Goal: Find specific page/section: Find specific page/section

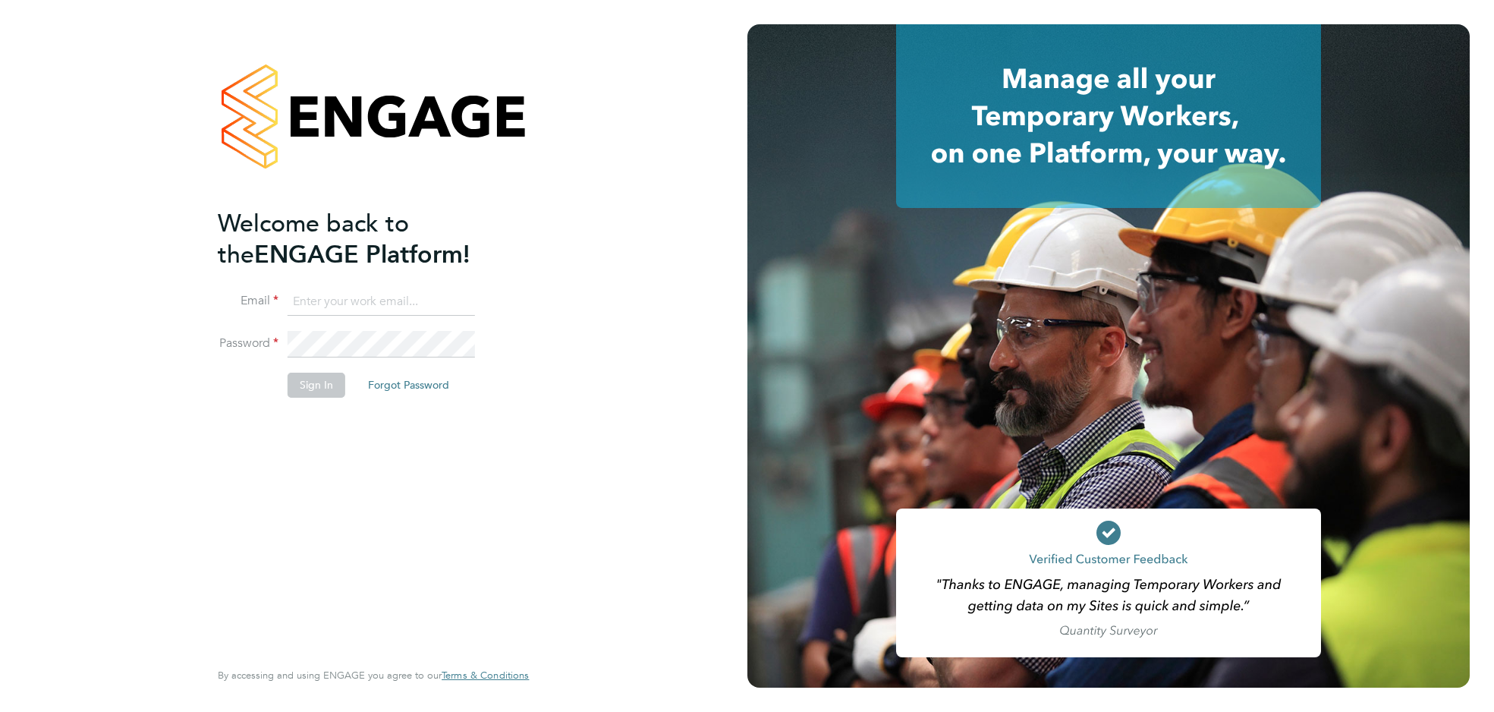
type input "jamie.scattergood@randstad.co.uk"
click at [323, 383] on button "Sign In" at bounding box center [317, 385] width 58 height 24
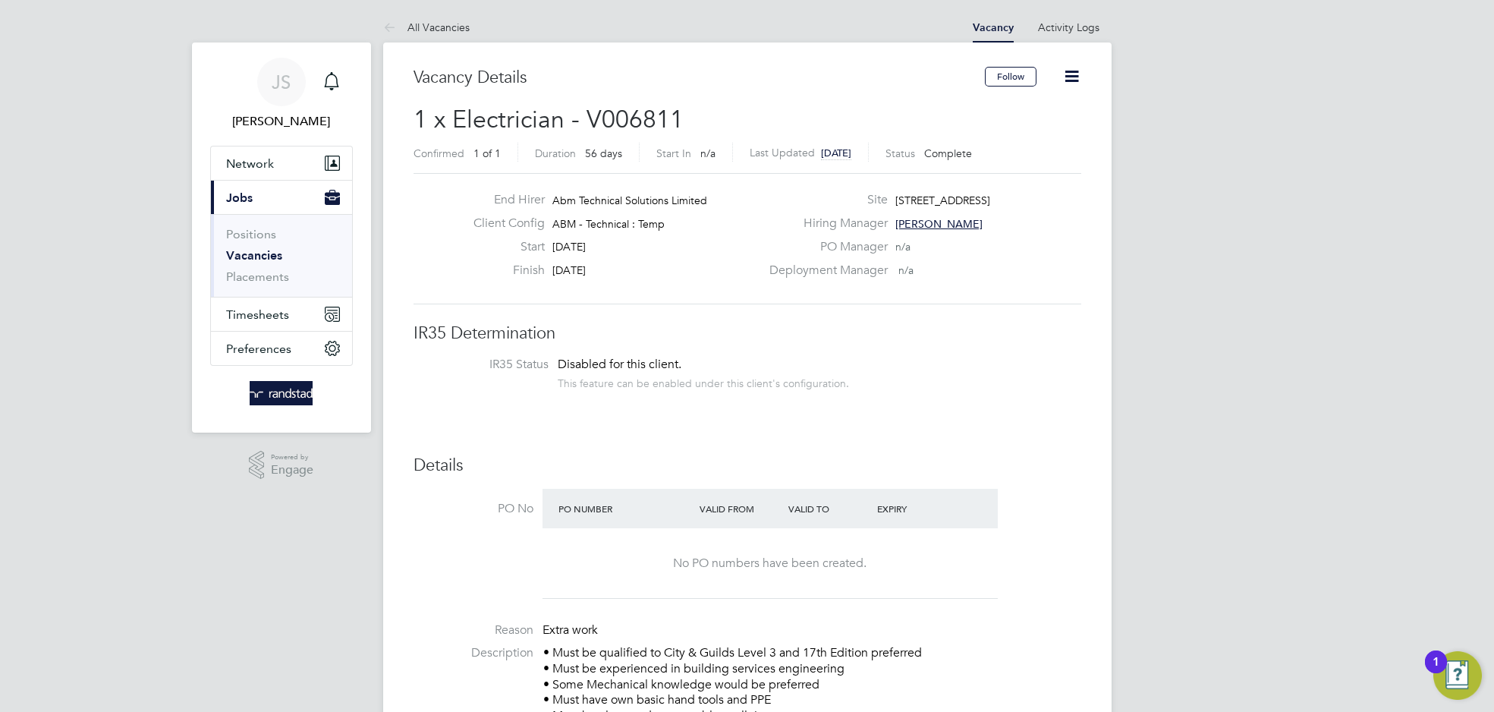
click at [266, 253] on link "Vacancies" at bounding box center [254, 255] width 56 height 14
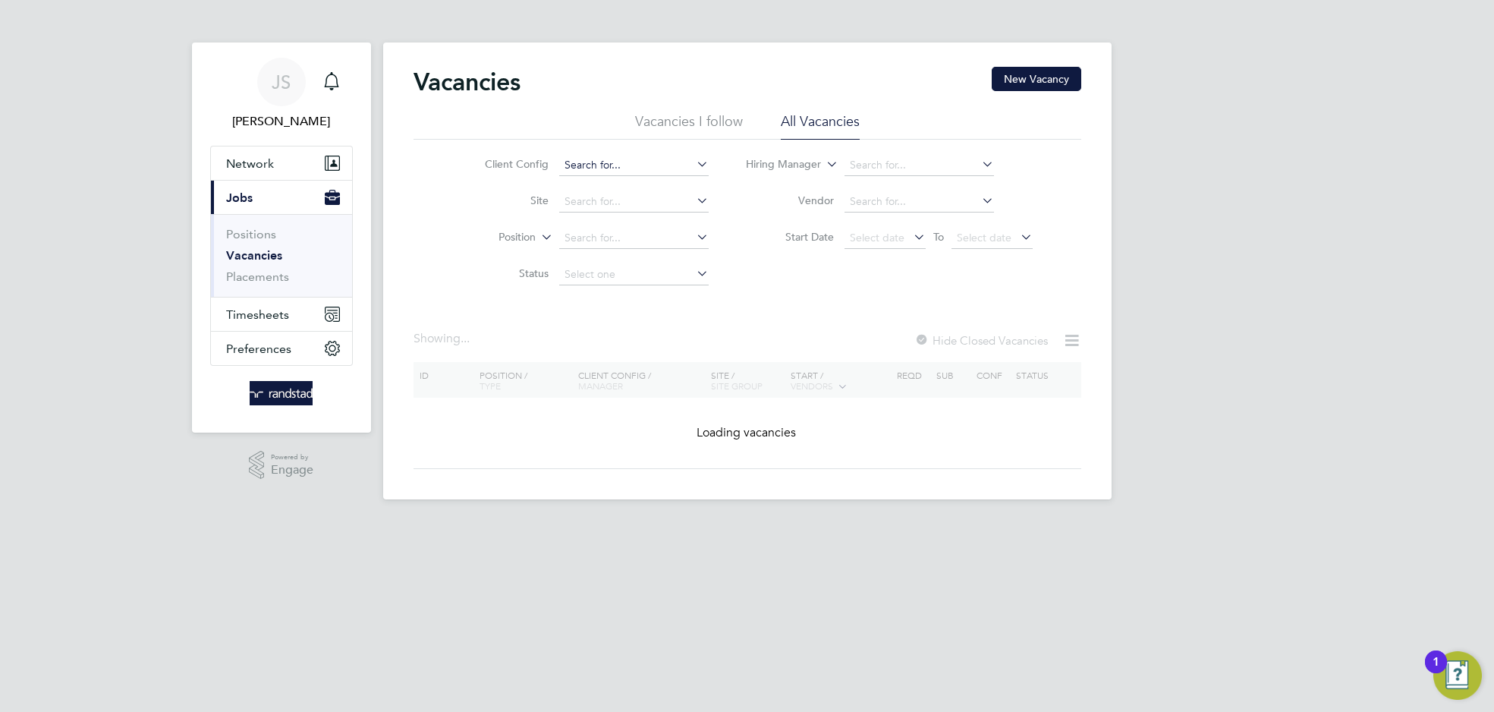
click at [593, 172] on input at bounding box center [633, 165] width 149 height 21
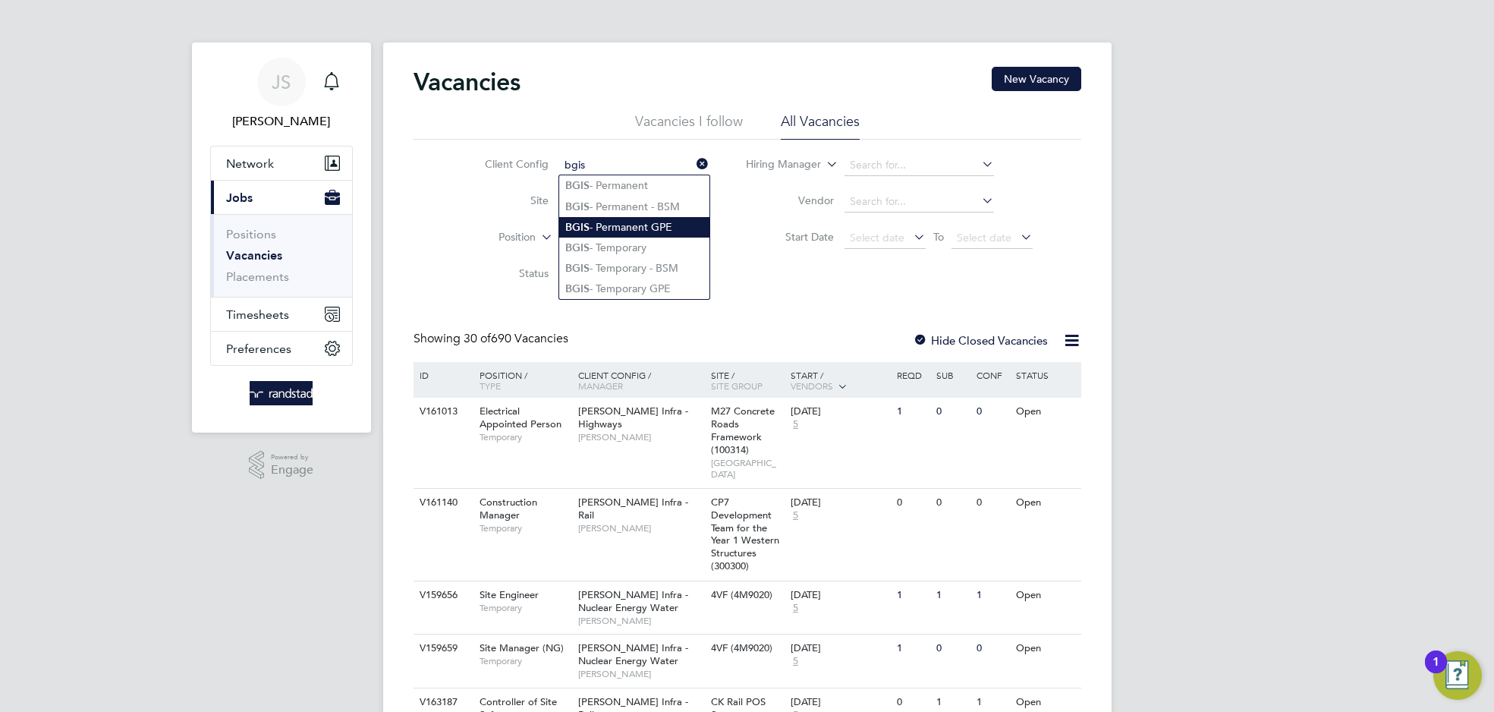
click at [603, 217] on li "BGIS - Permanent GPE" at bounding box center [634, 227] width 150 height 20
type input "BGIS - Permanent GPE"
